Goal: Task Accomplishment & Management: Manage account settings

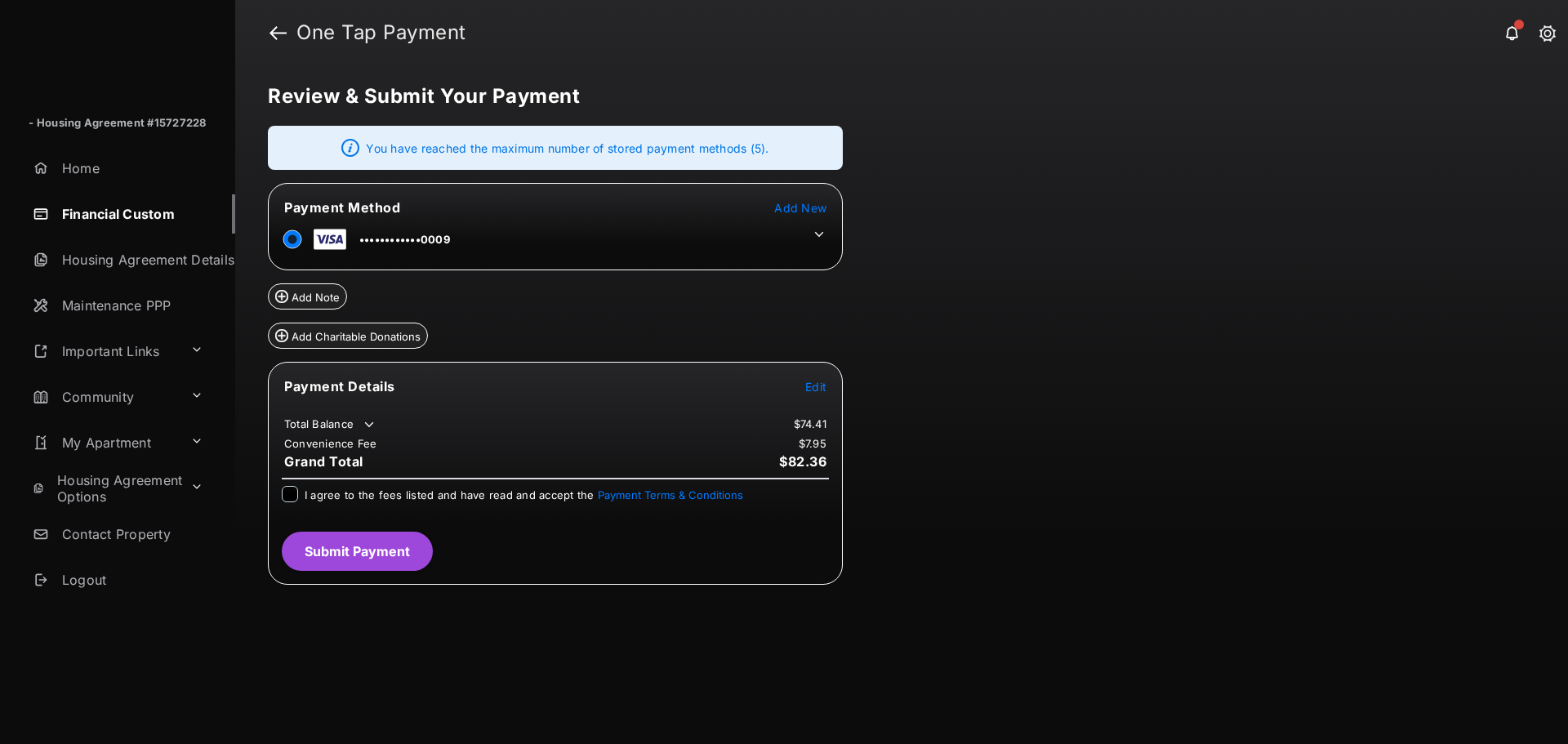
click at [813, 225] on td at bounding box center [815, 230] width 25 height 25
click at [816, 229] on icon at bounding box center [819, 234] width 15 height 15
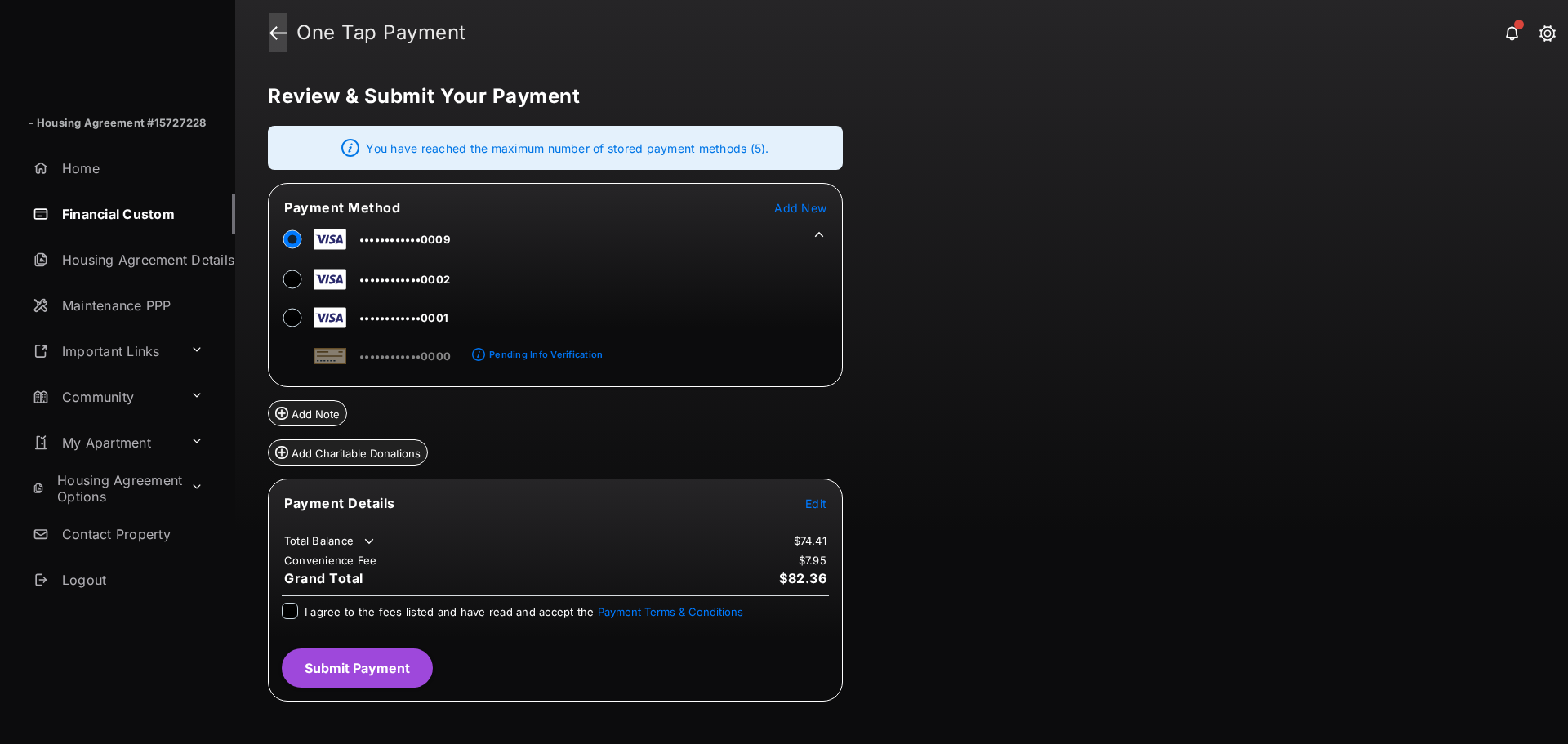
click at [269, 34] on link at bounding box center [278, 32] width 18 height 39
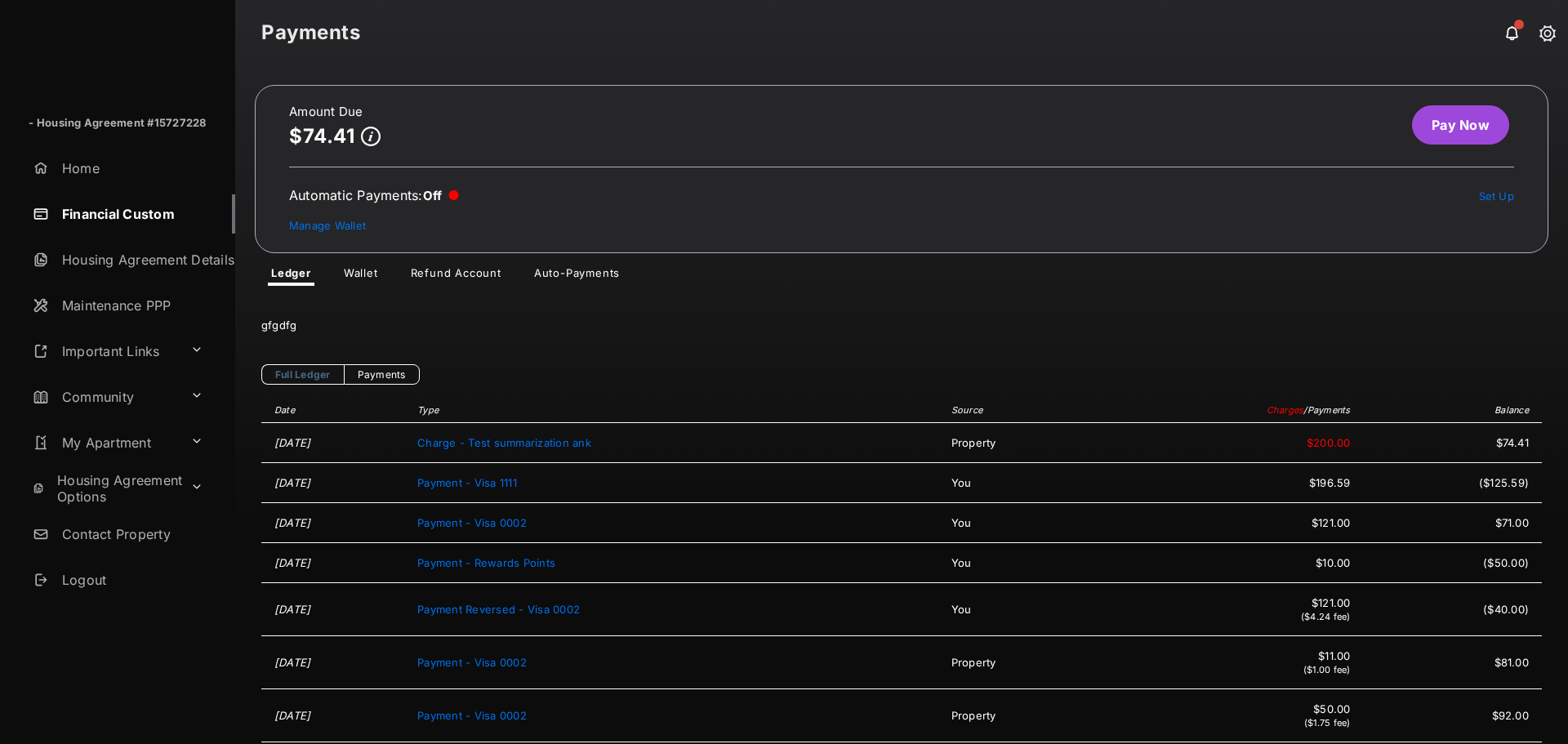
click at [367, 202] on div "Automatic Payments : Off" at bounding box center [374, 195] width 170 height 17
click at [1479, 192] on link "Set Up" at bounding box center [1496, 196] width 36 height 13
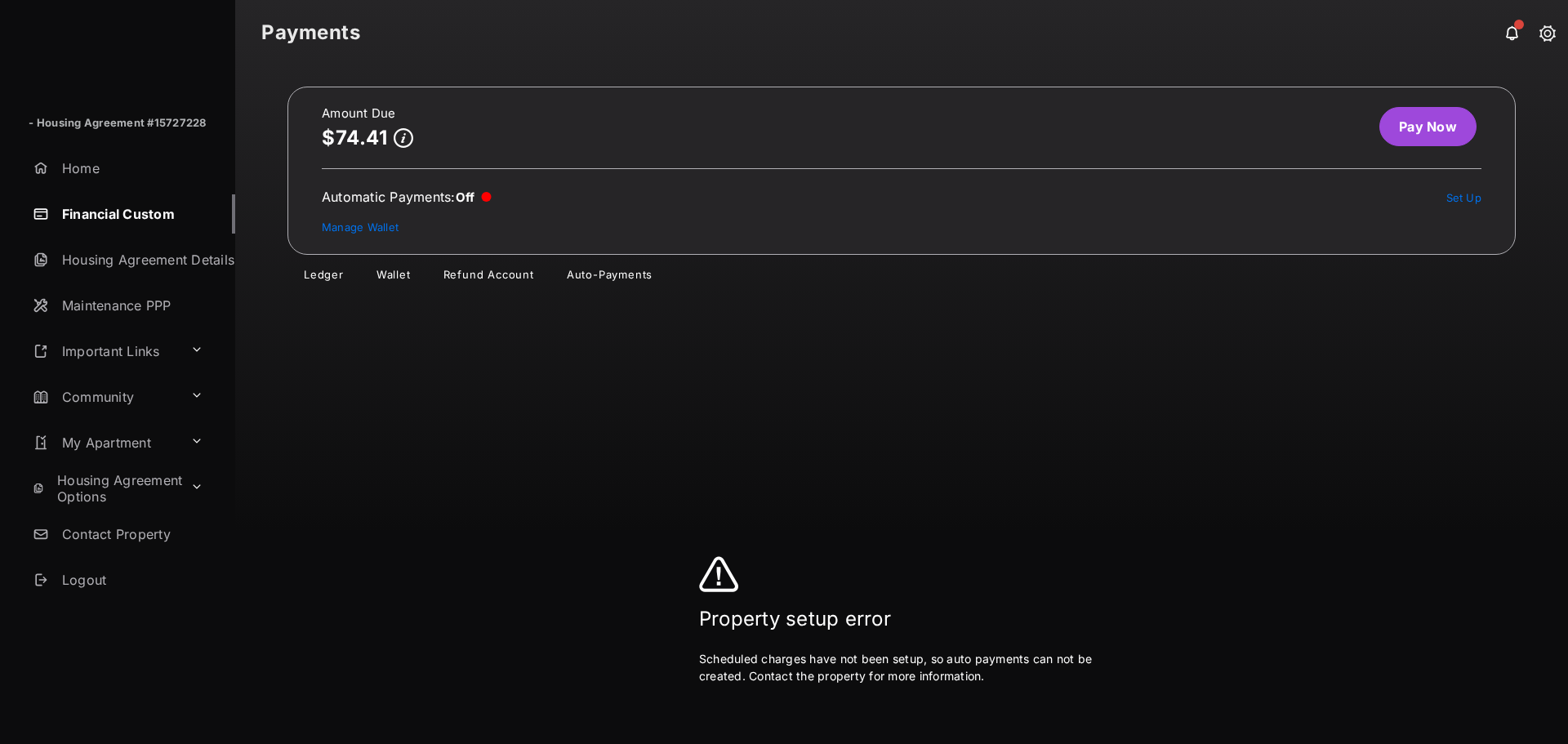
click at [1424, 124] on link "Pay Now" at bounding box center [1428, 126] width 97 height 39
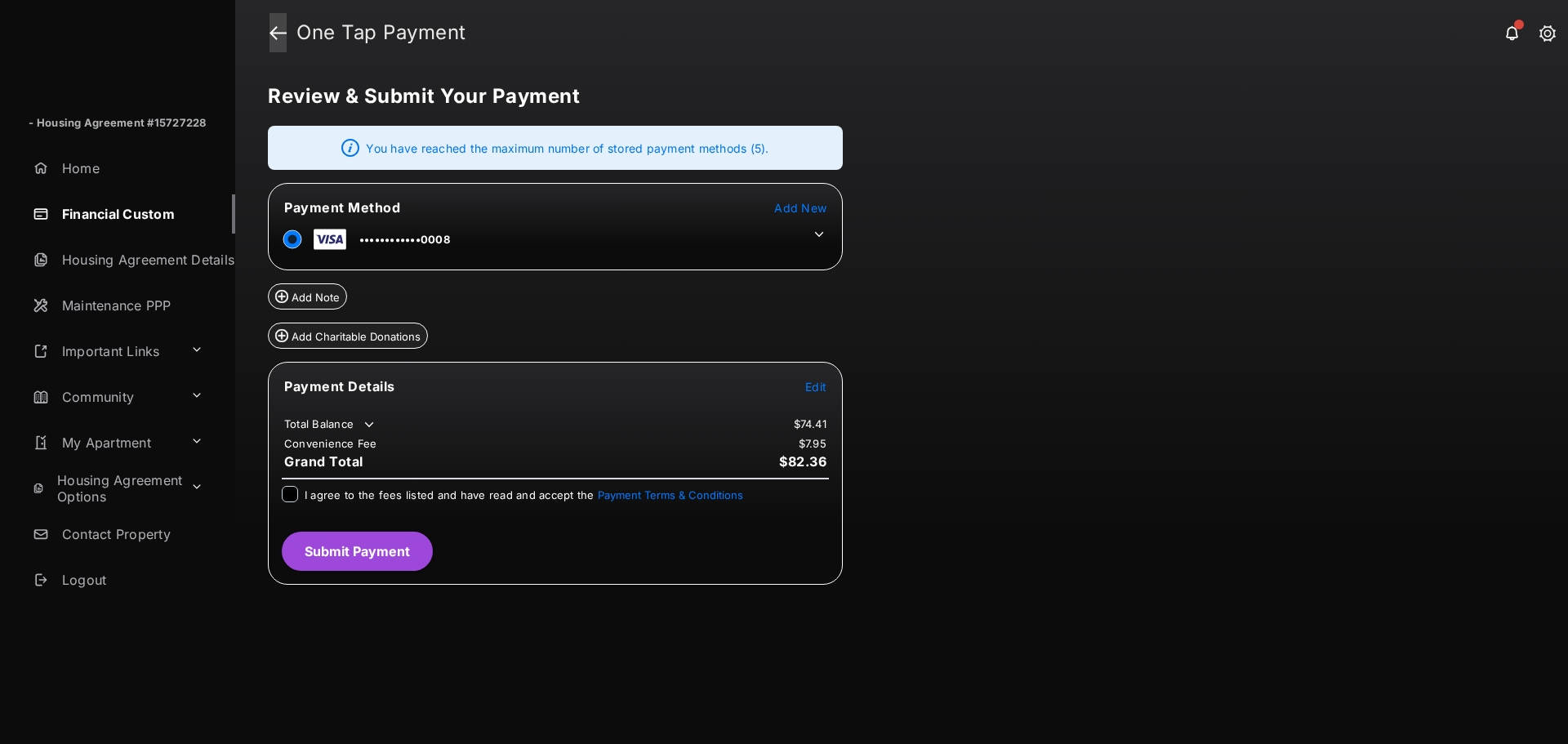
click at [272, 35] on link at bounding box center [278, 32] width 18 height 39
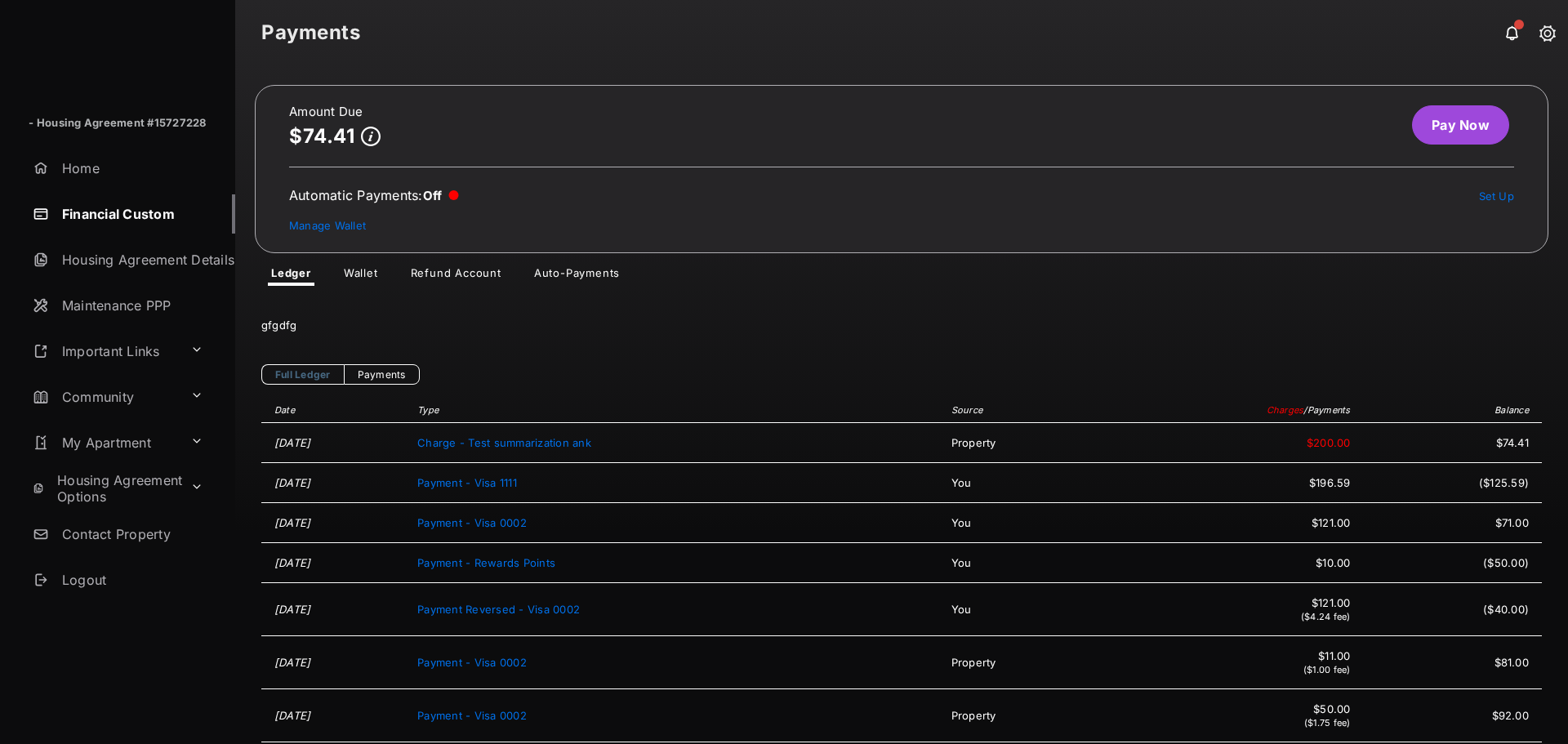
click at [561, 272] on link "Auto-Payments" at bounding box center [576, 275] width 111 height 19
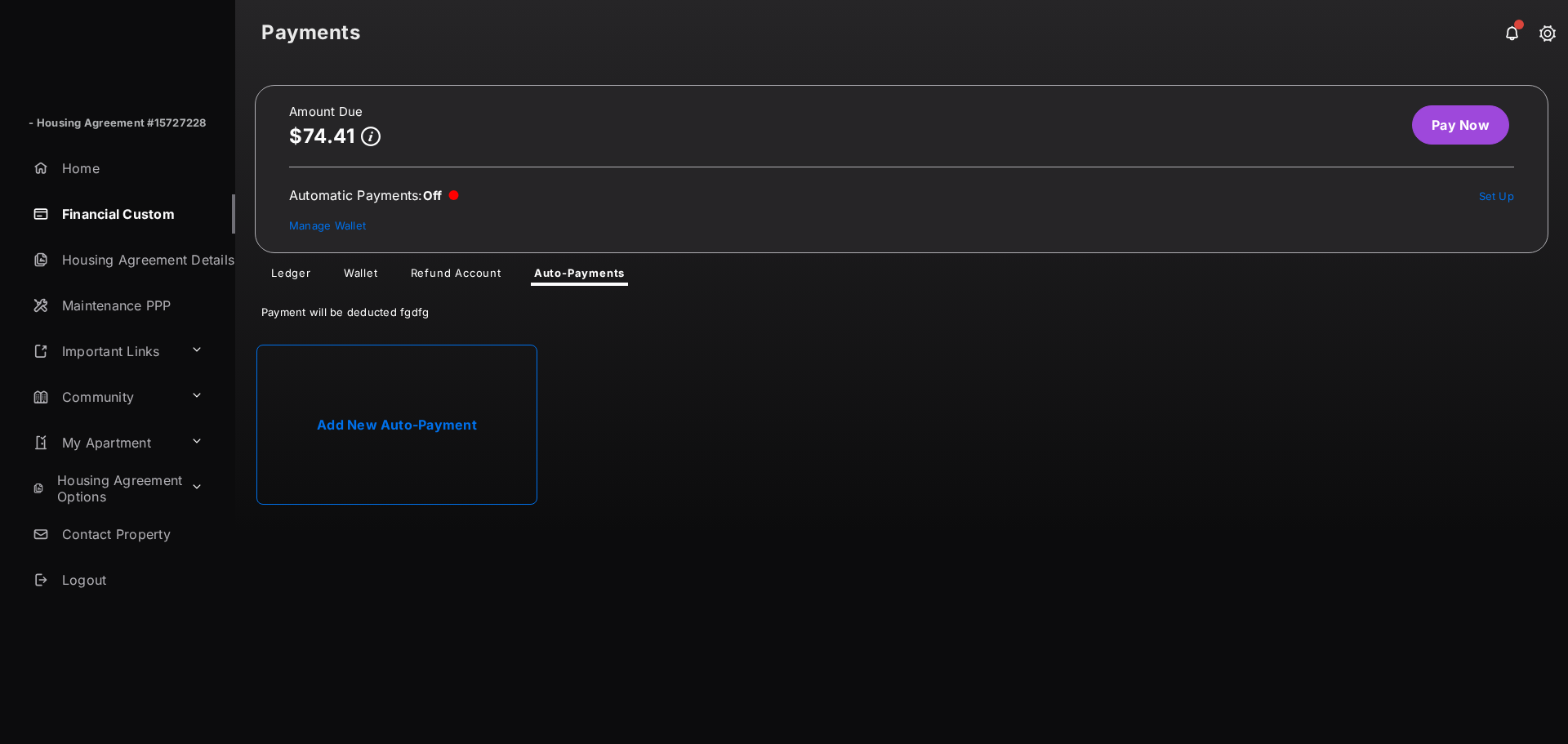
click at [364, 422] on link "Add New Auto-Payment" at bounding box center [397, 425] width 281 height 160
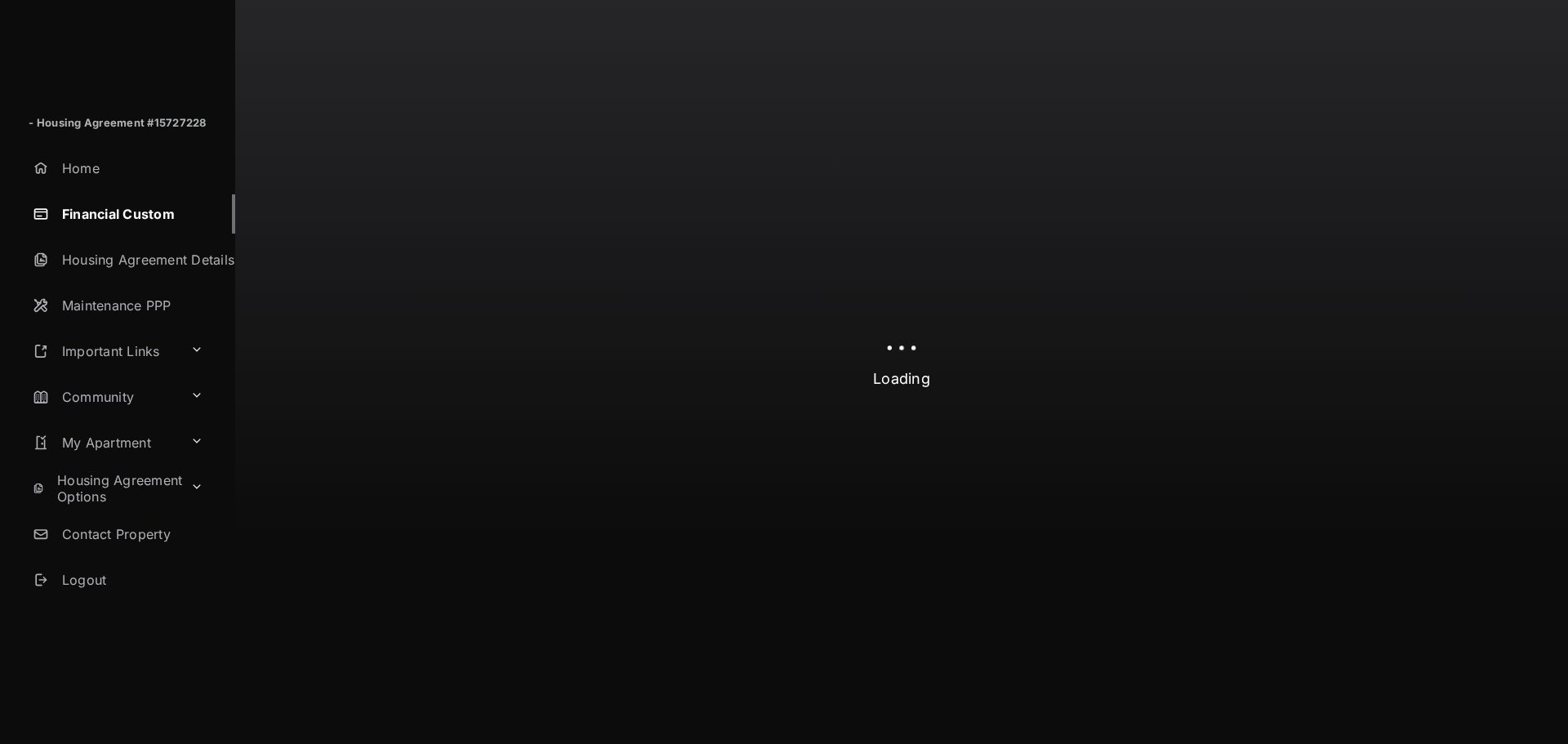
select select "**********"
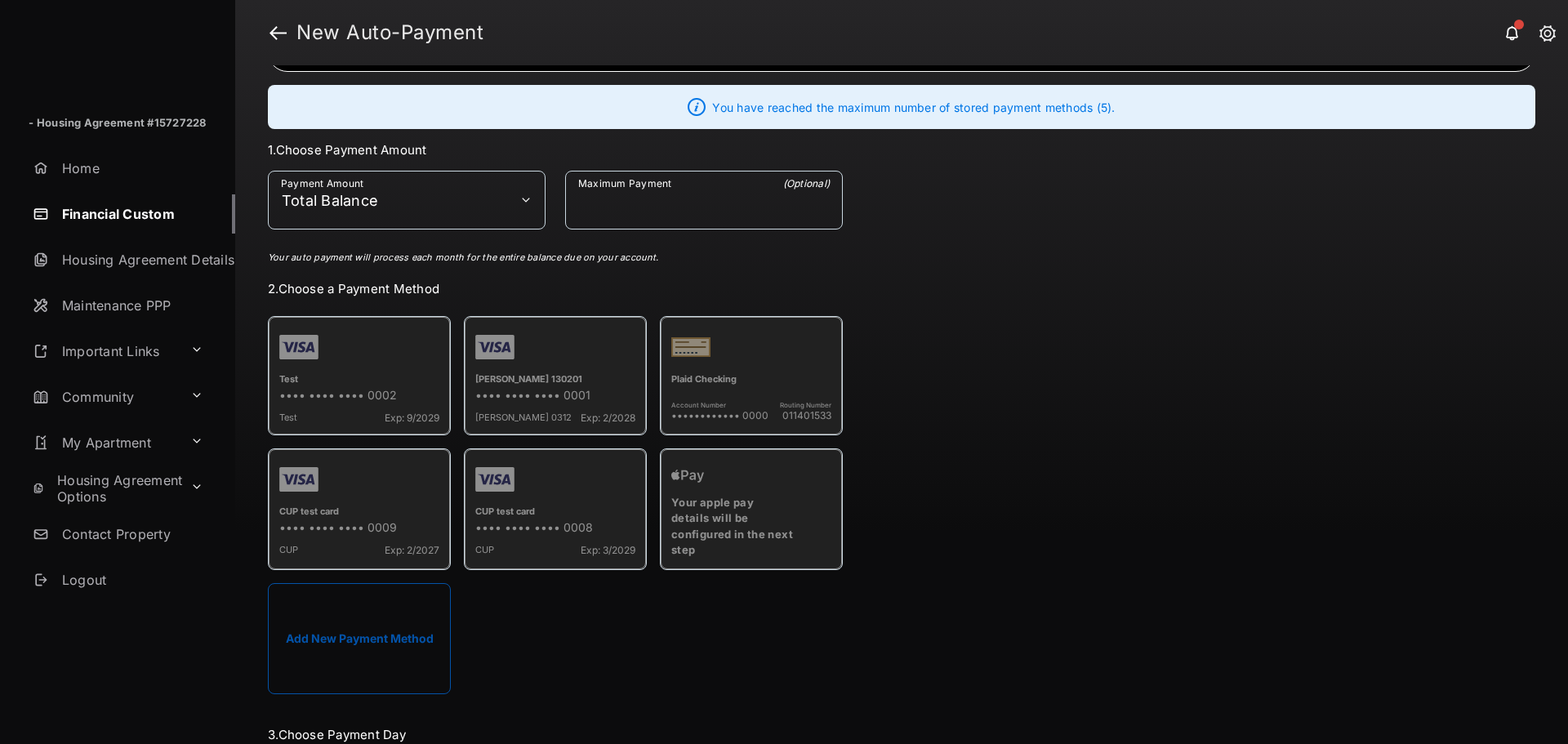
scroll to position [163, 0]
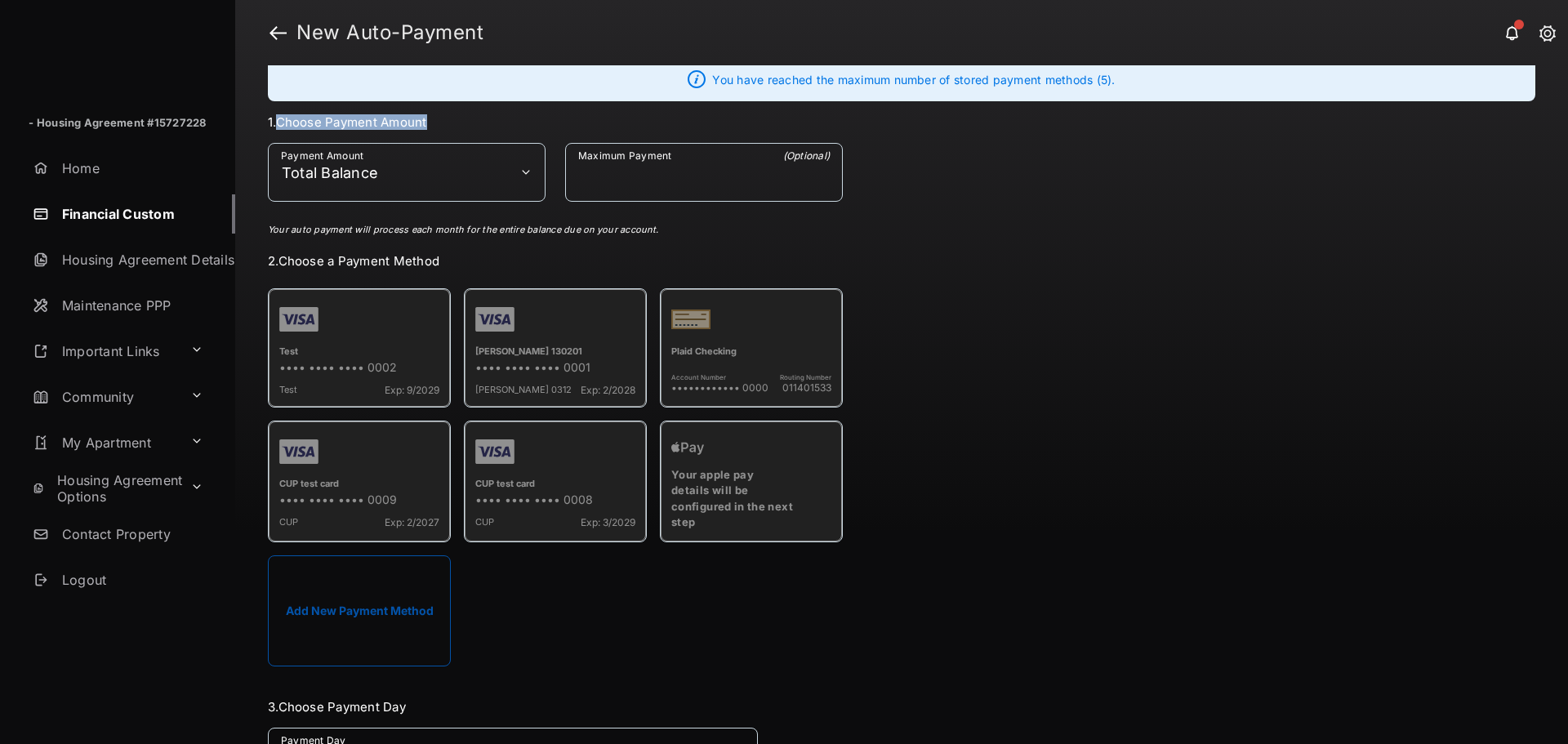
drag, startPoint x: 437, startPoint y: 116, endPoint x: 283, endPoint y: 123, distance: 154.2
click at [283, 123] on h3 "1. Choose Payment Amount" at bounding box center [555, 122] width 575 height 16
click at [480, 115] on h3 "1. Choose Payment Amount" at bounding box center [555, 122] width 575 height 16
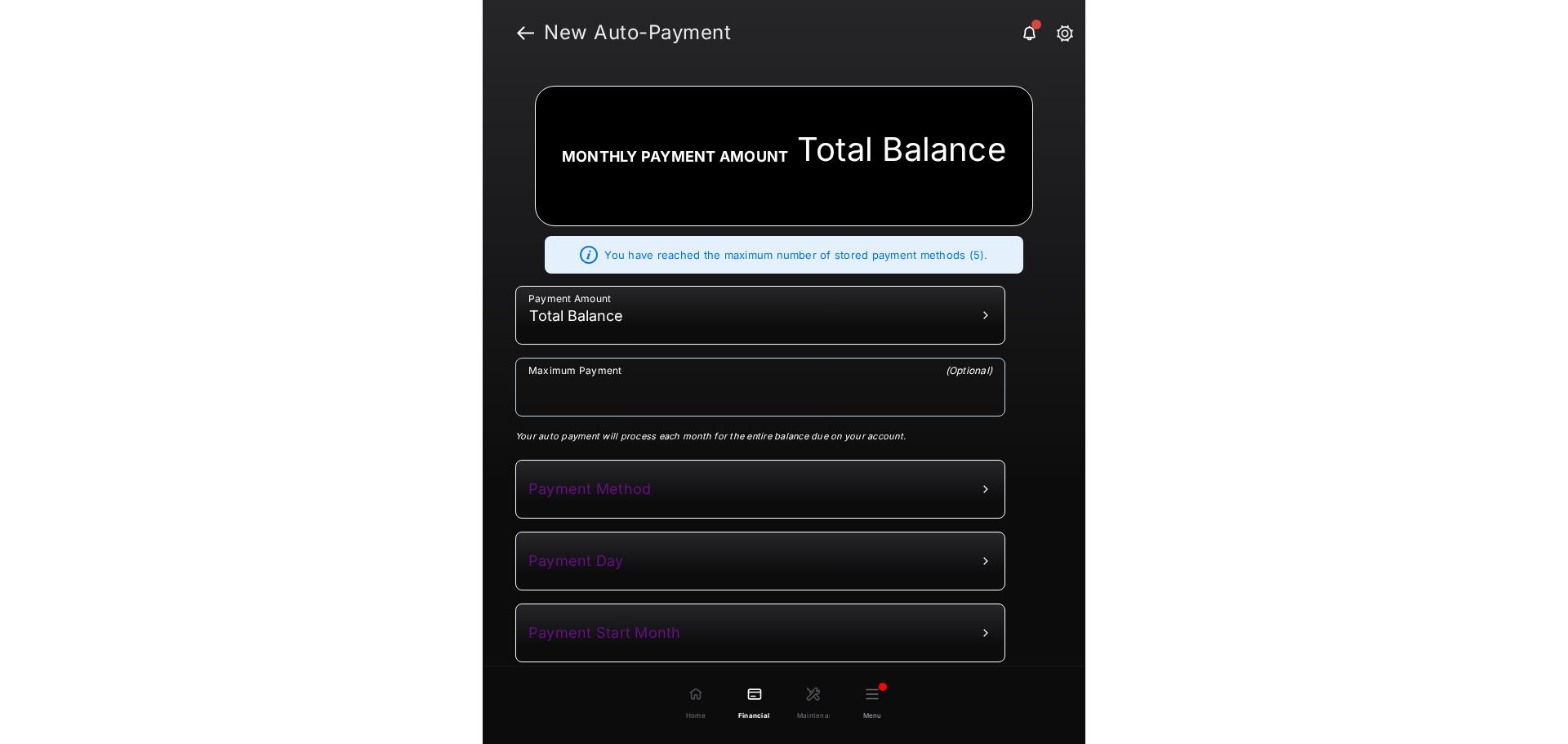
scroll to position [0, 0]
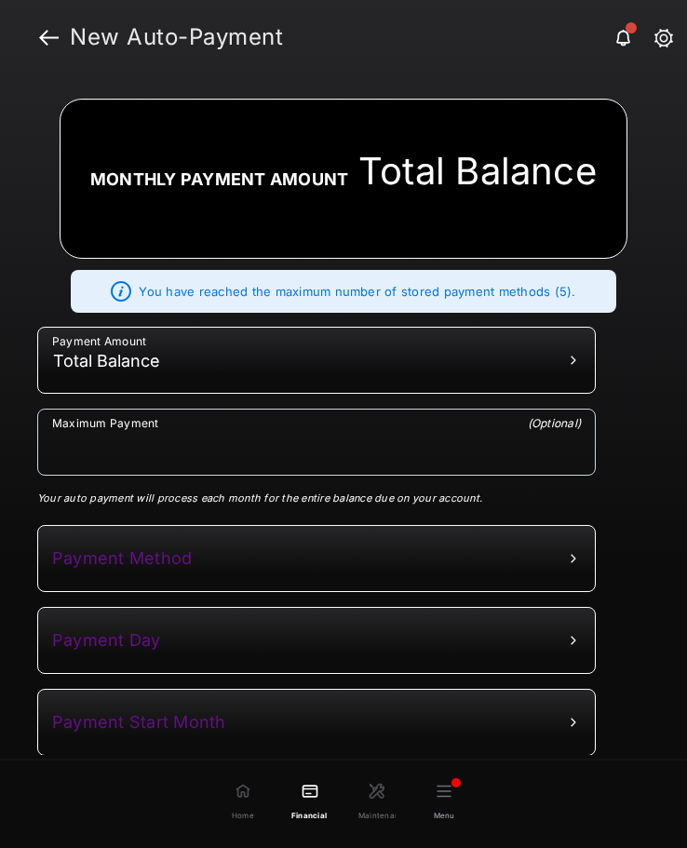
select select "**********"
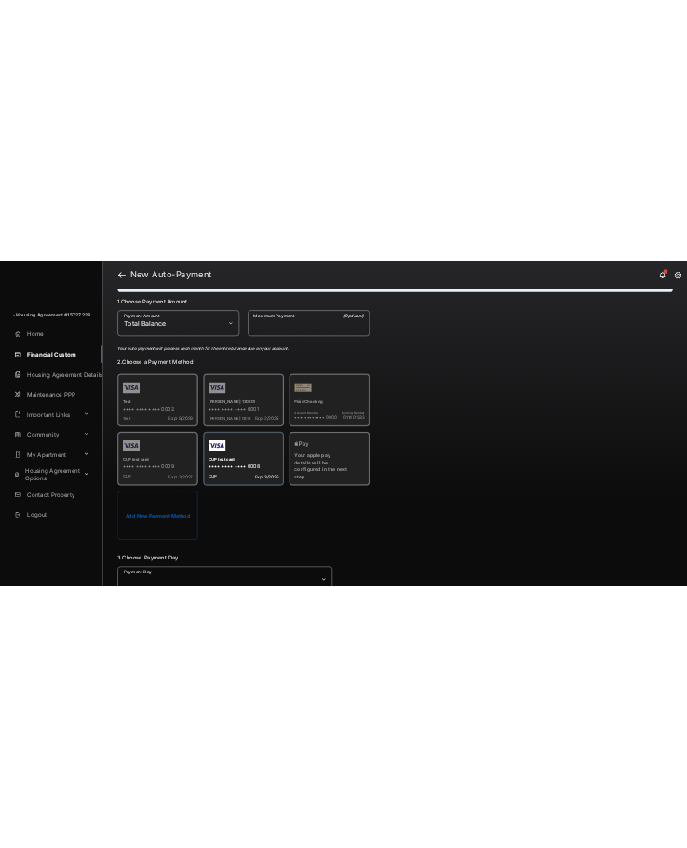
scroll to position [279, 0]
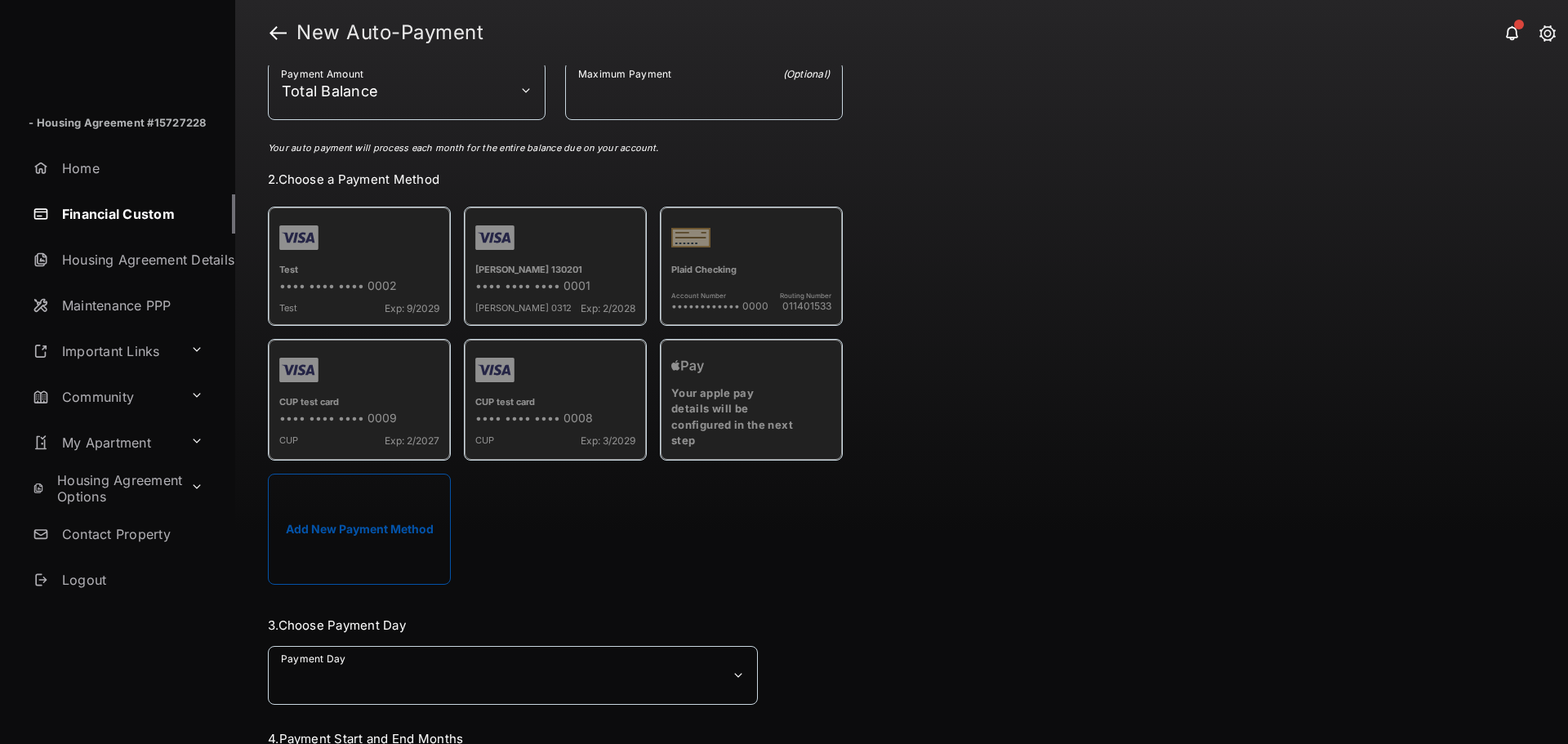
click at [404, 181] on h3 "2. Choose a Payment Method" at bounding box center [555, 179] width 575 height 16
